Goal: Task Accomplishment & Management: Complete application form

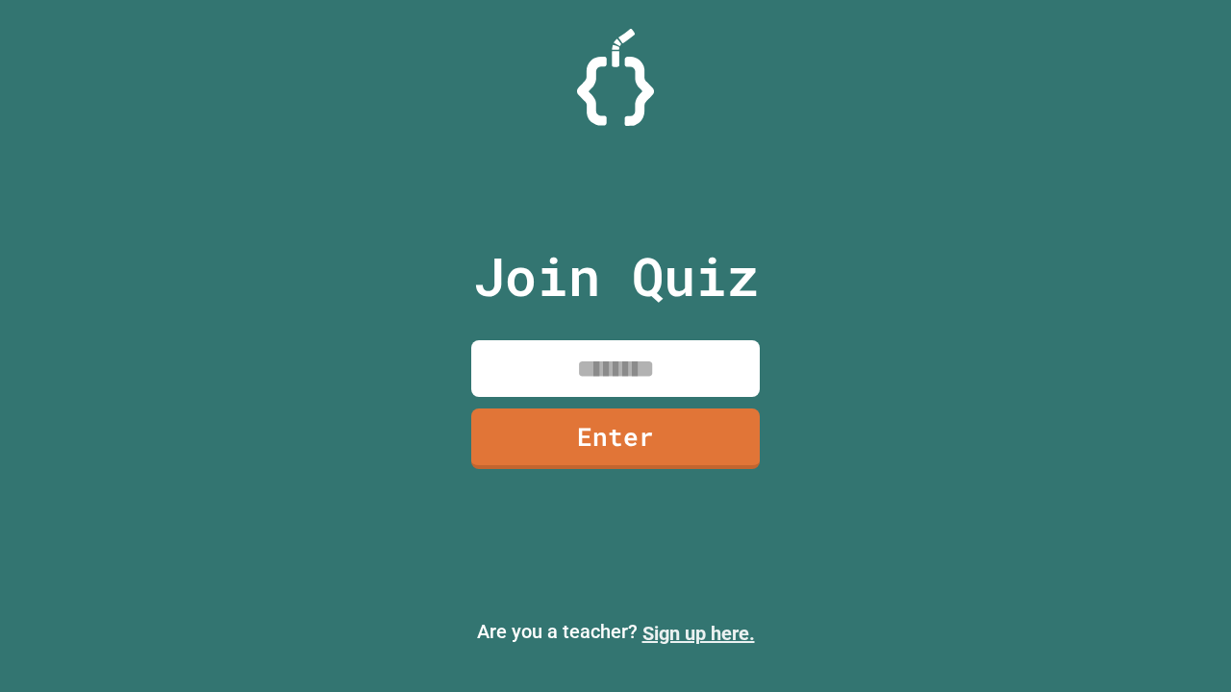
click at [698, 634] on link "Sign up here." at bounding box center [698, 633] width 112 height 23
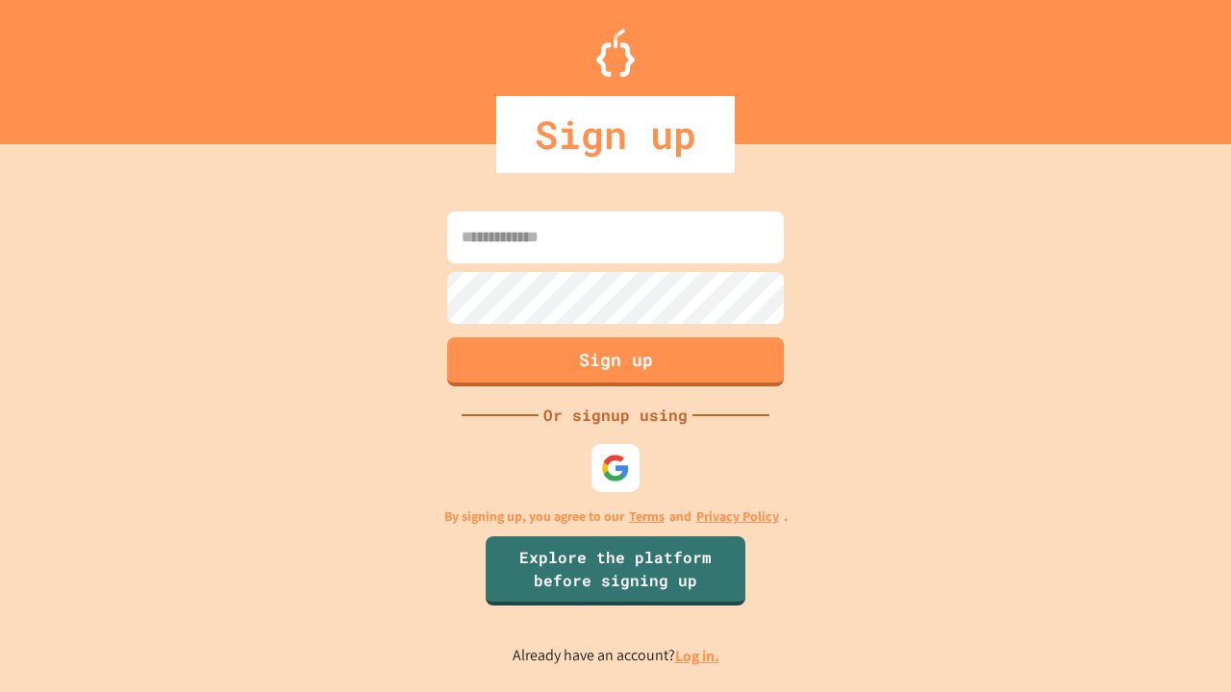
click at [698, 656] on link "Log in." at bounding box center [697, 656] width 44 height 20
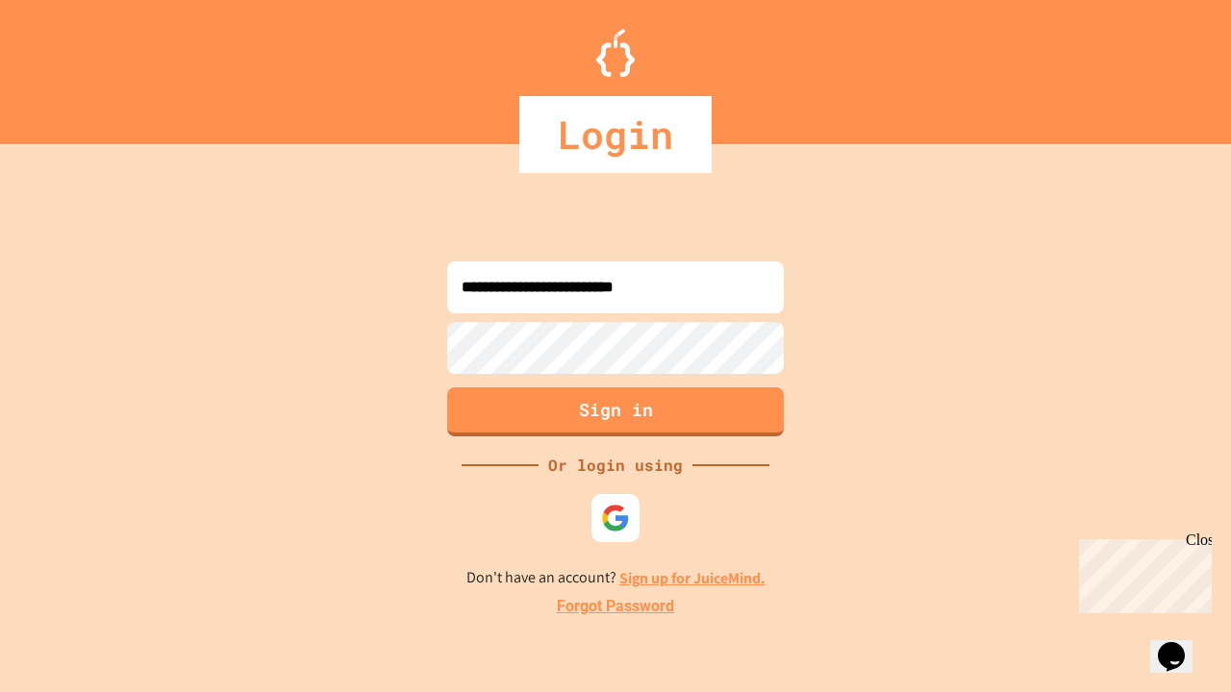
type input "**********"
